Goal: Entertainment & Leisure: Consume media (video, audio)

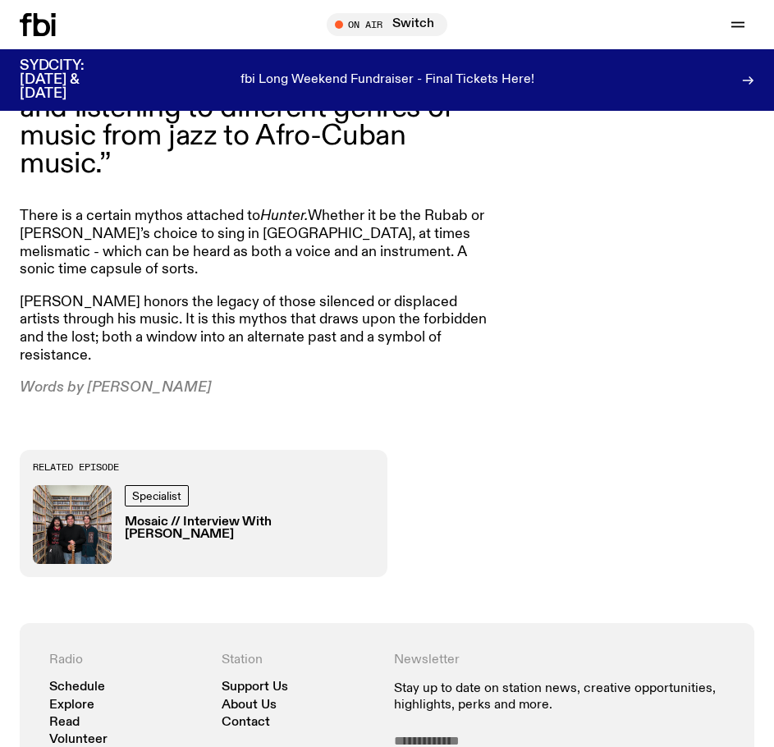
scroll to position [1703, 0]
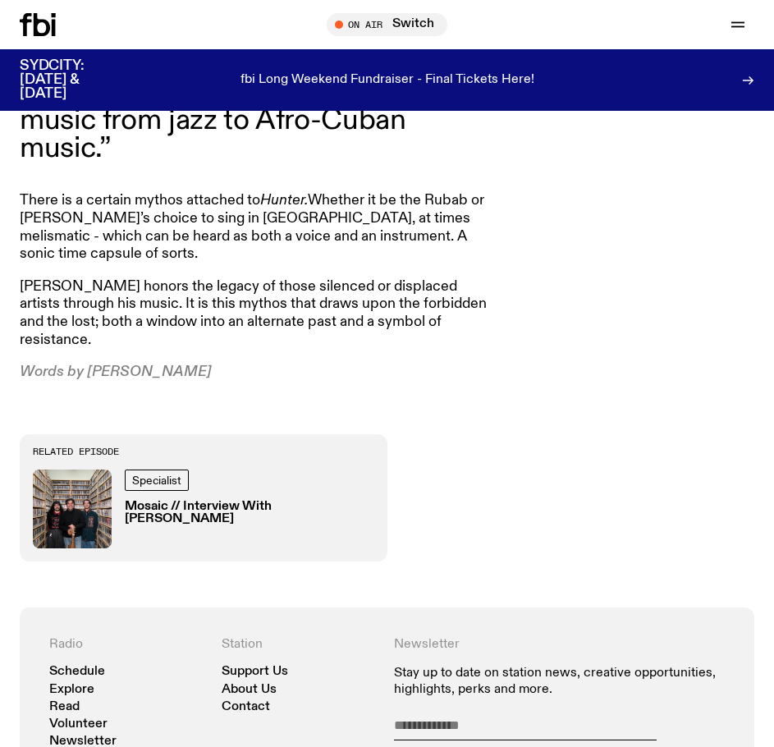
click at [268, 501] on h3 "Mosaic // Interview With [PERSON_NAME]" at bounding box center [250, 513] width 250 height 25
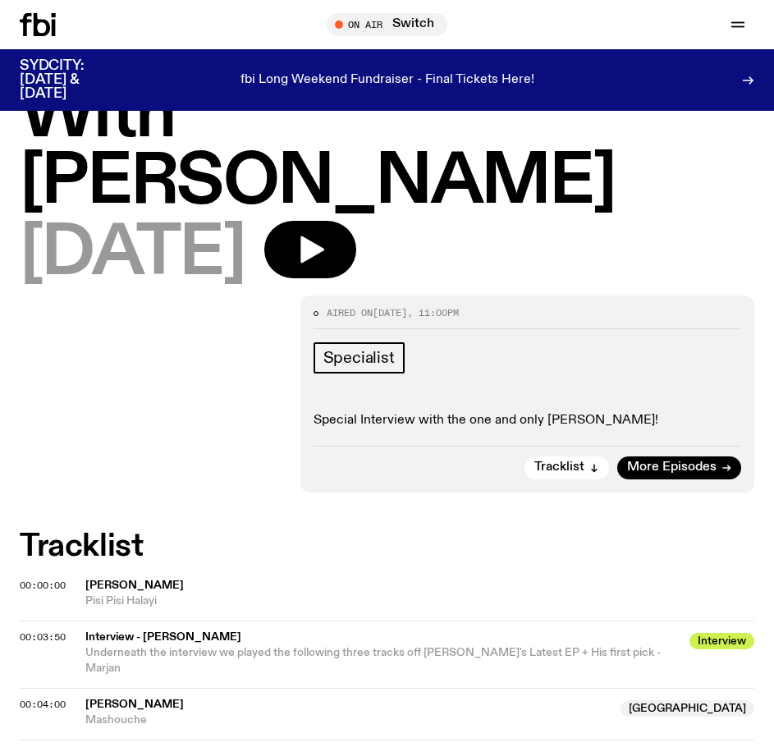
scroll to position [142, 0]
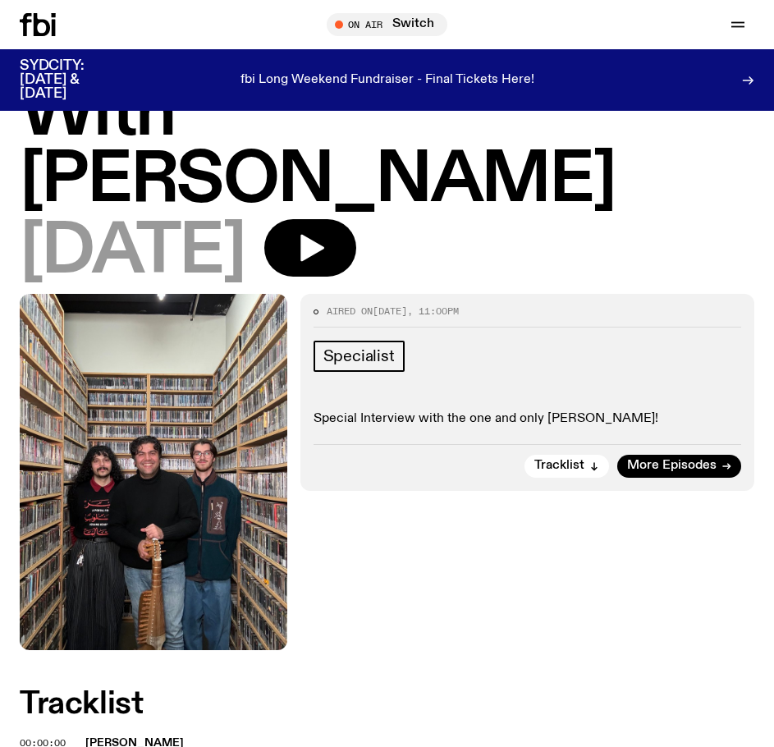
click at [374, 219] on div "[DATE]" at bounding box center [387, 252] width 735 height 67
click at [327, 232] on icon "button" at bounding box center [310, 248] width 33 height 33
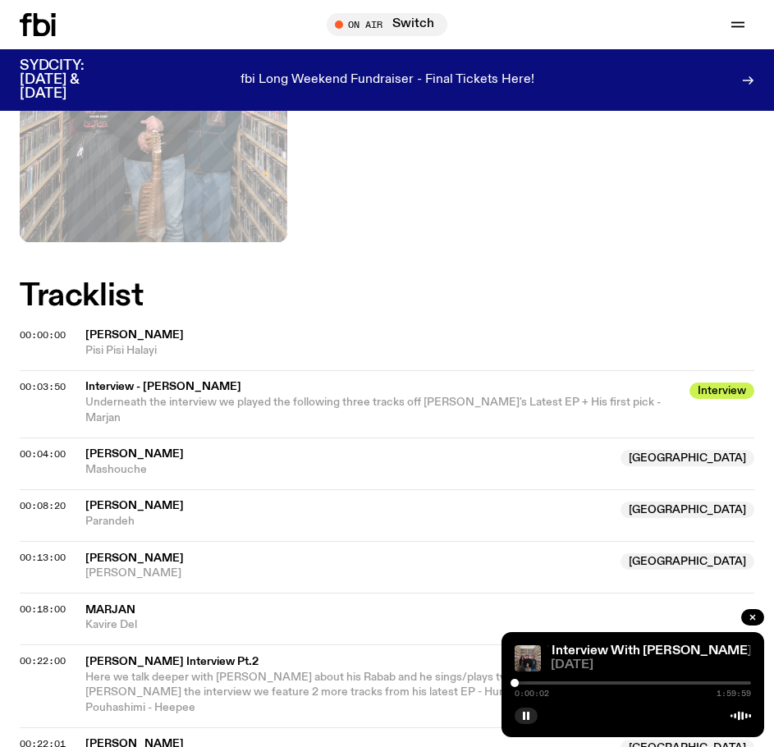
scroll to position [552, 0]
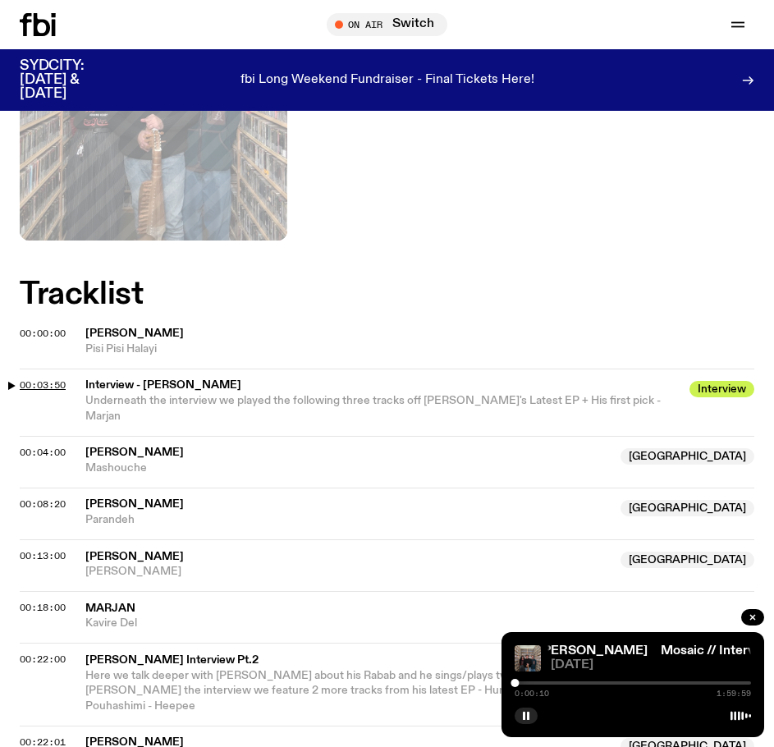
click at [57, 379] on span "00:03:50" at bounding box center [43, 385] width 46 height 13
click at [50, 446] on span "00:04:00" at bounding box center [43, 452] width 46 height 13
click at [52, 653] on span "00:22:00" at bounding box center [43, 659] width 46 height 13
click at [663, 646] on link "Mosaic // Interview With [PERSON_NAME]" at bounding box center [752, 651] width 259 height 13
click at [552, 682] on div at bounding box center [440, 683] width 237 height 3
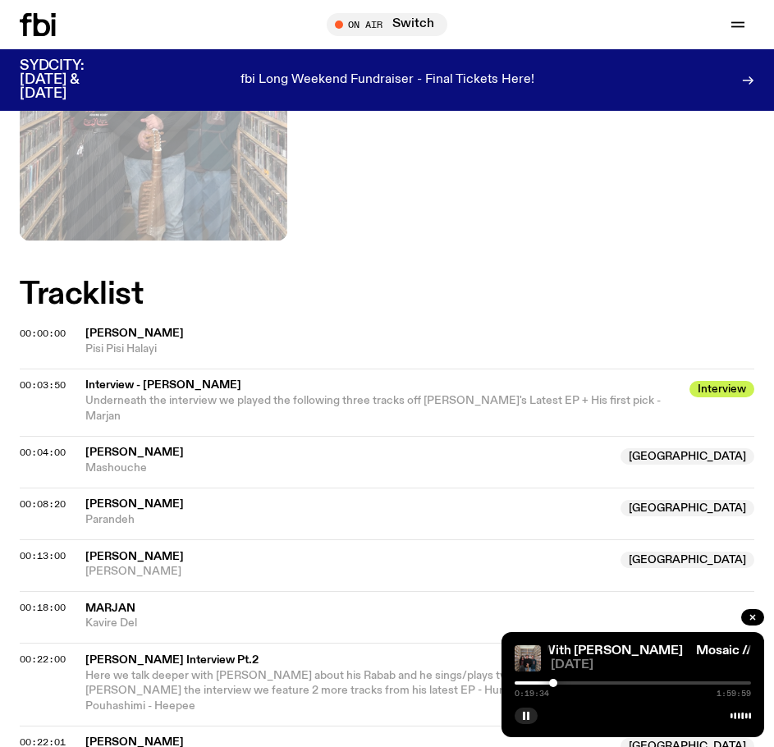
click at [554, 683] on div at bounding box center [553, 683] width 8 height 8
click at [557, 682] on div at bounding box center [557, 683] width 8 height 8
click at [554, 682] on div at bounding box center [554, 683] width 8 height 8
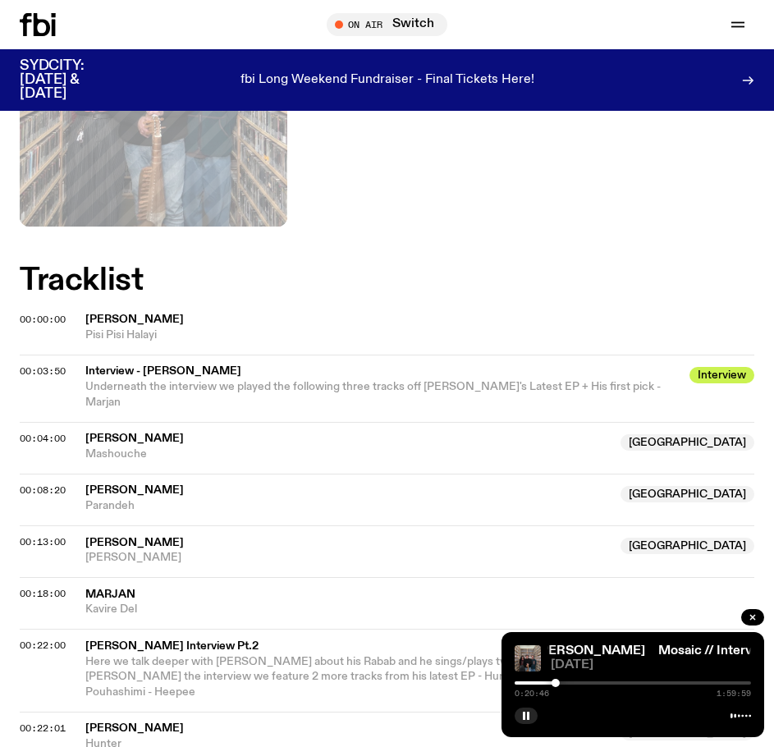
scroll to position [588, 0]
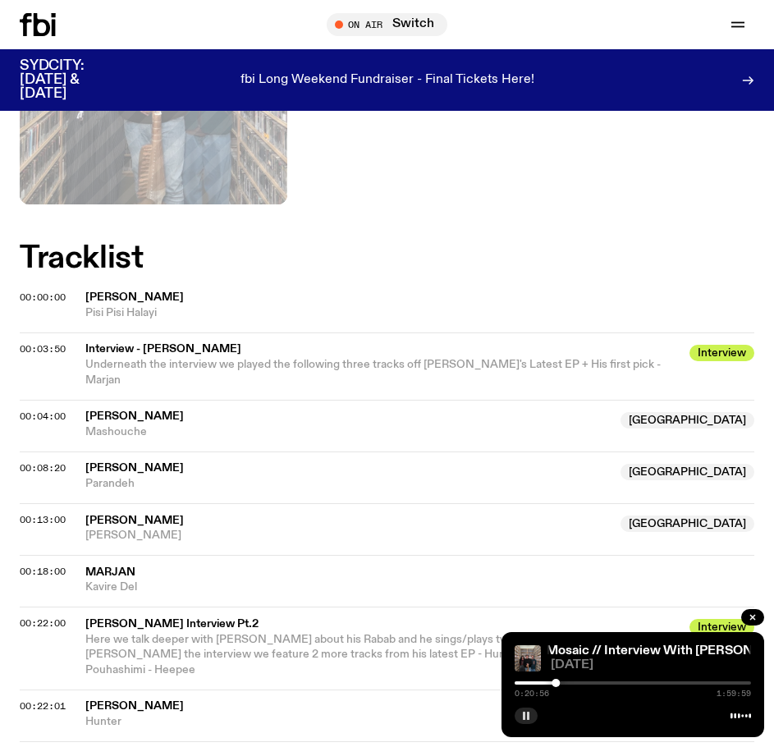
click at [525, 715] on rect "button" at bounding box center [524, 716] width 2 height 8
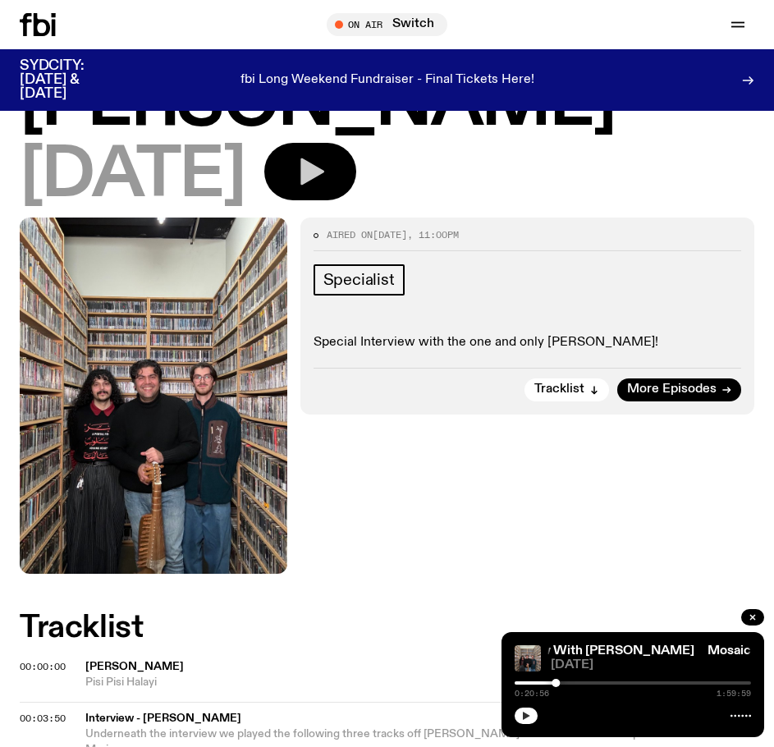
scroll to position [222, 0]
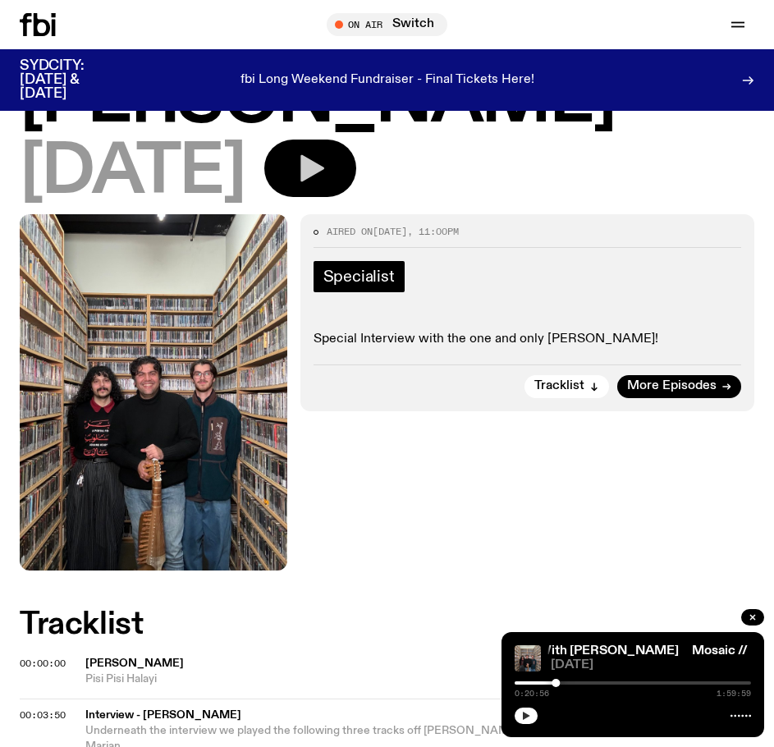
click at [370, 268] on span "Specialist" at bounding box center [359, 277] width 71 height 18
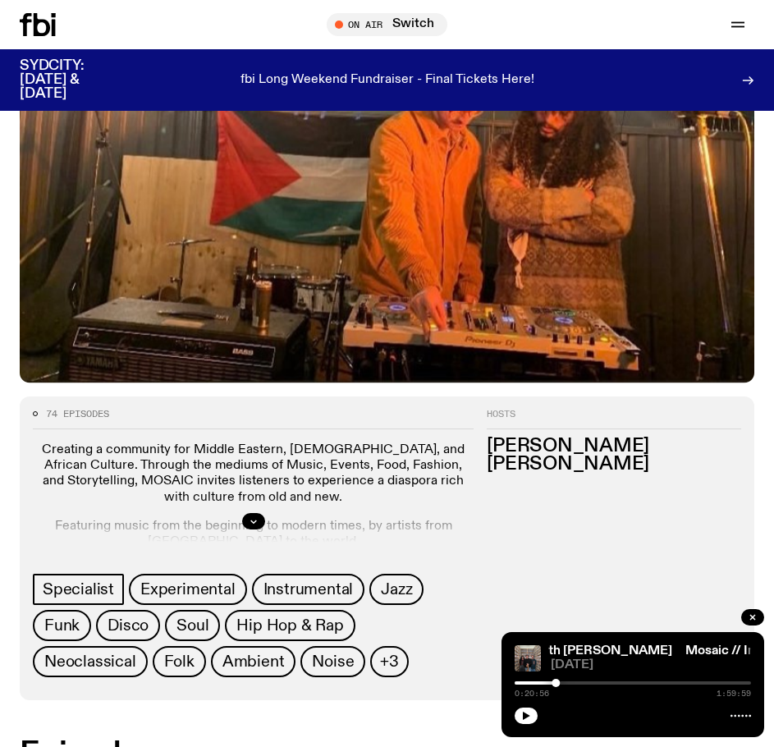
scroll to position [398, 0]
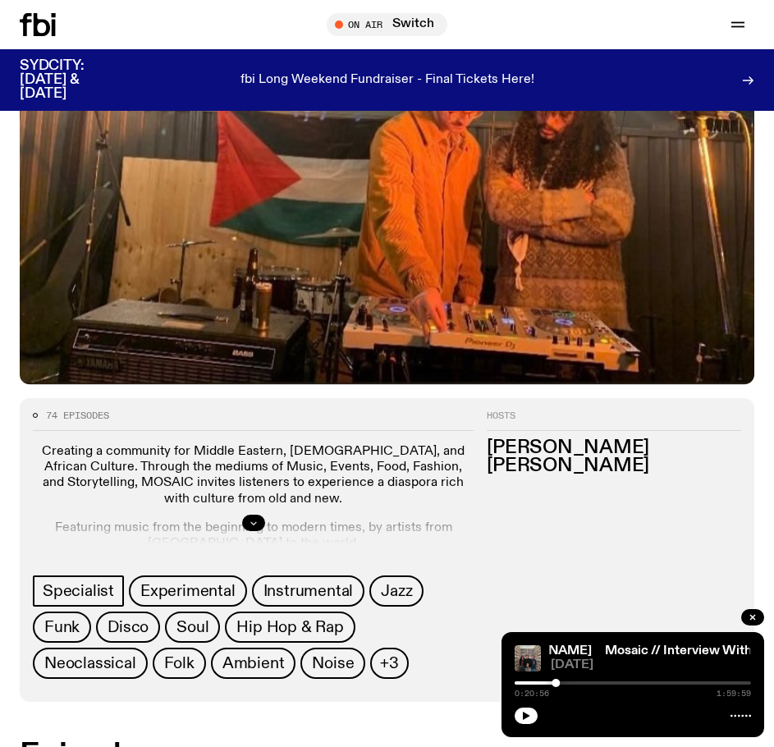
click at [257, 523] on icon "button" at bounding box center [254, 523] width 10 height 10
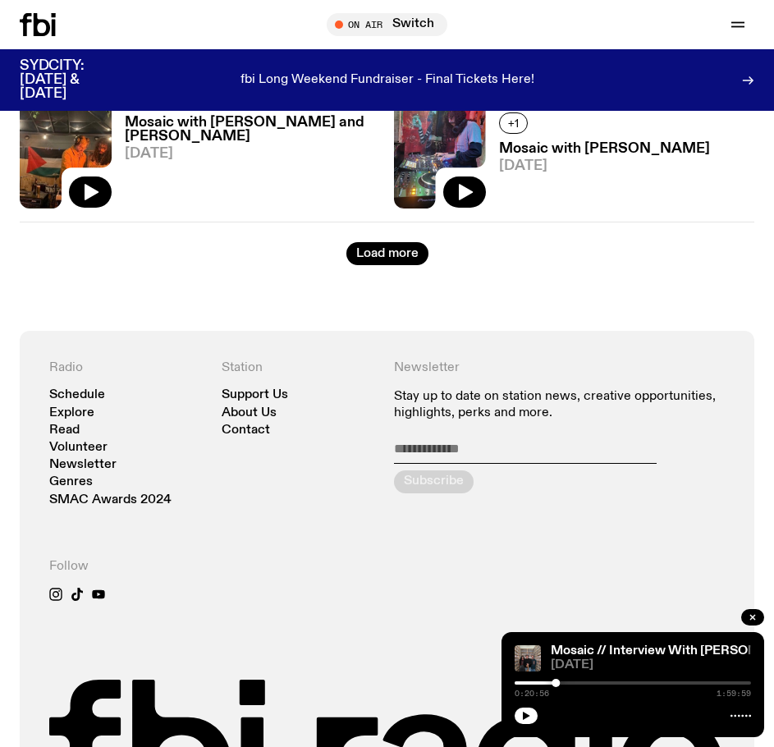
scroll to position [3172, 0]
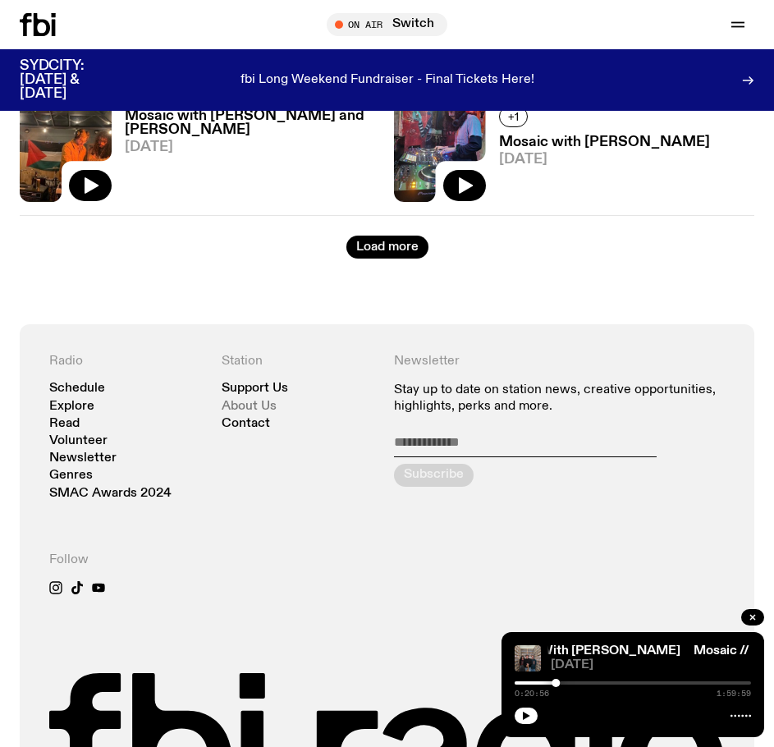
click at [263, 410] on link "About Us" at bounding box center [249, 407] width 55 height 12
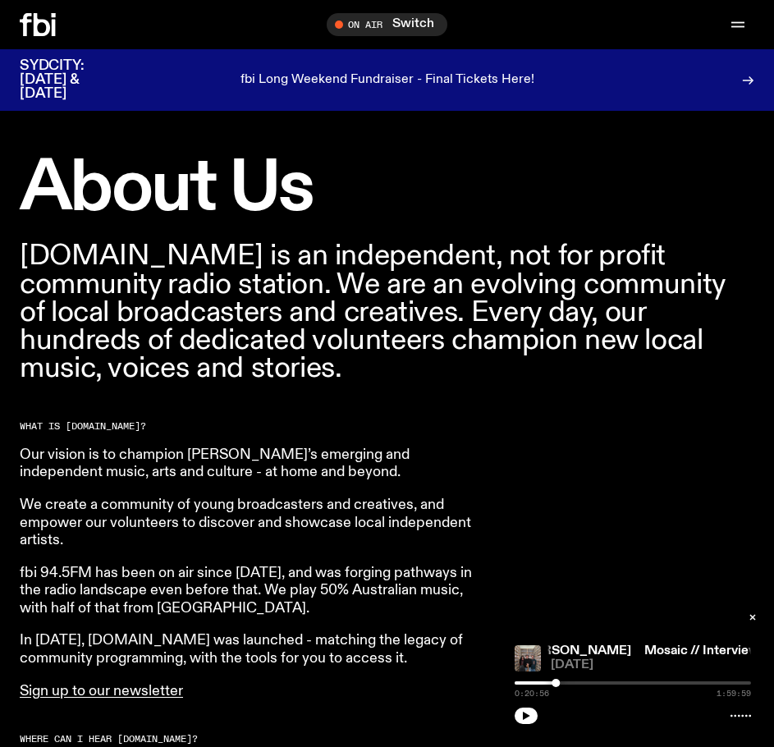
scroll to position [448, 0]
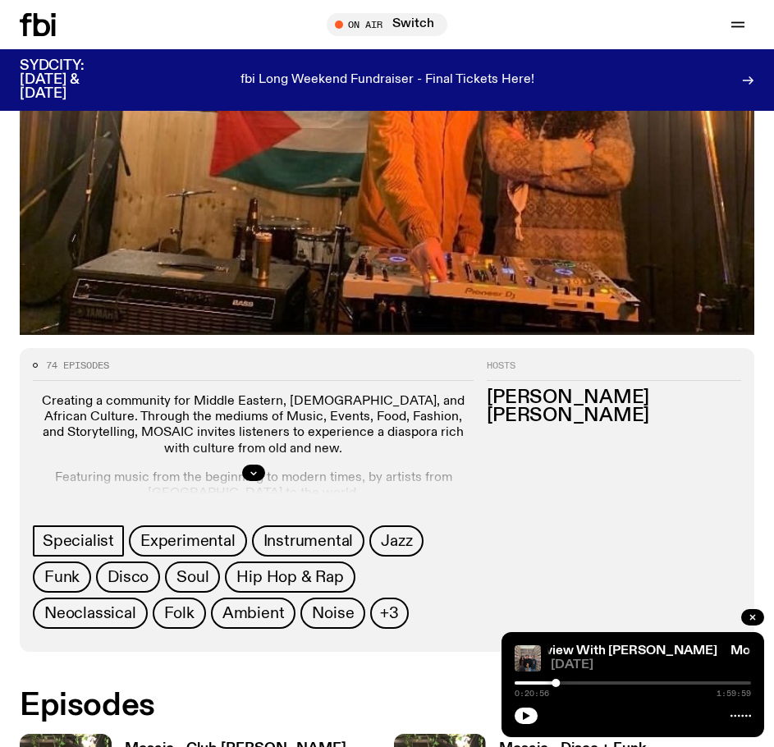
scroll to position [3172, 0]
